Goal: Information Seeking & Learning: Stay updated

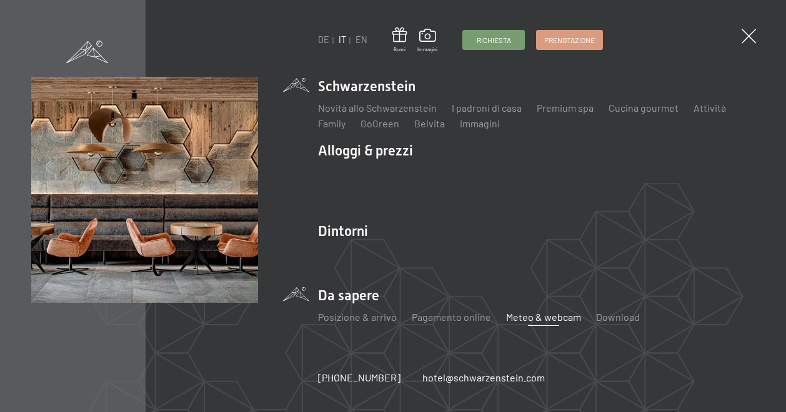
click at [535, 315] on link "Meteo & webcam" at bounding box center [543, 317] width 75 height 12
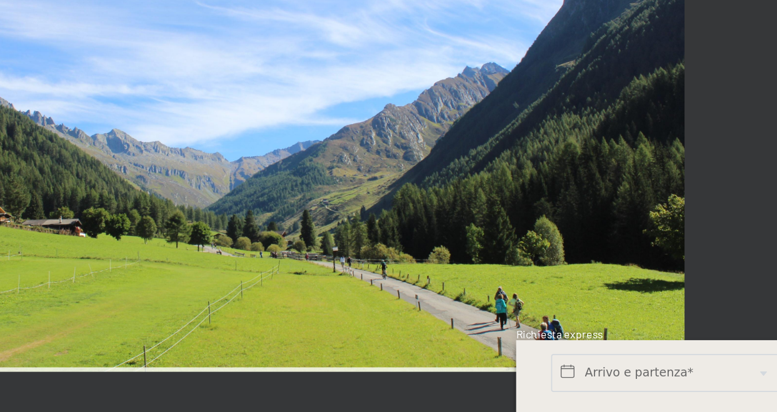
scroll to position [2108, 0]
